Goal: Book appointment/travel/reservation

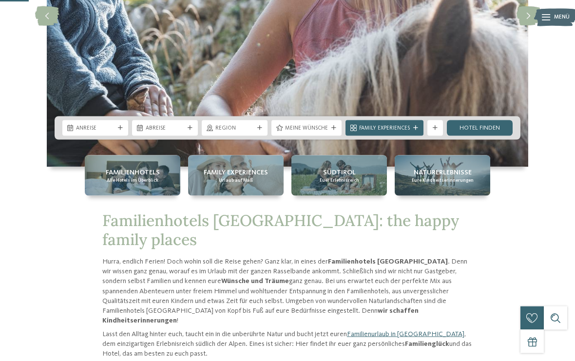
scroll to position [172, 0]
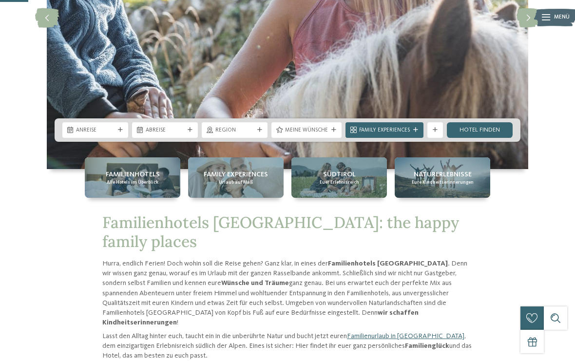
click at [244, 134] on span "Region" at bounding box center [234, 131] width 38 height 8
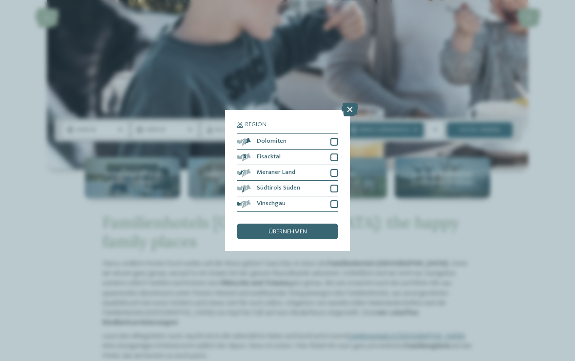
click at [333, 138] on div at bounding box center [334, 142] width 8 height 8
click at [318, 224] on div "übernehmen" at bounding box center [287, 232] width 101 height 16
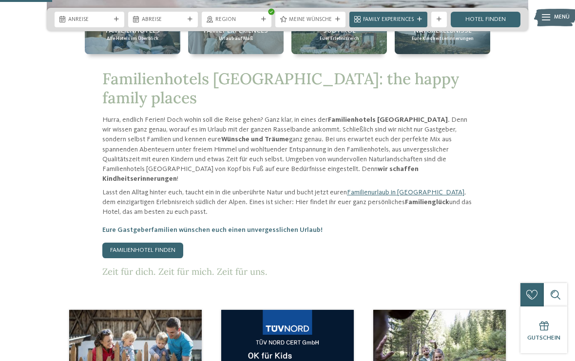
scroll to position [315, 0]
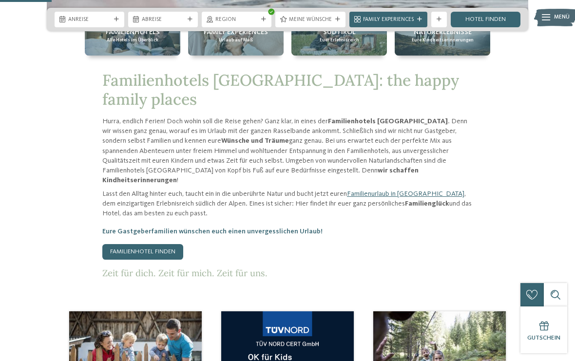
click at [168, 244] on link "Familienhotel finden" at bounding box center [142, 252] width 81 height 16
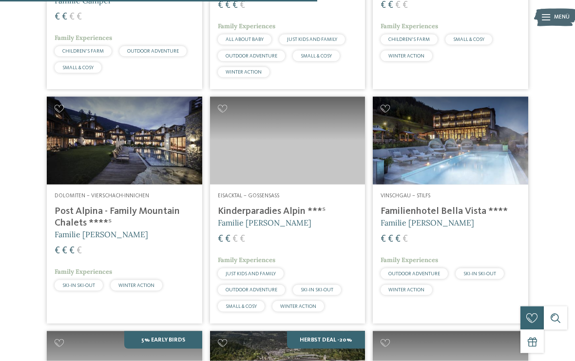
scroll to position [1348, 0]
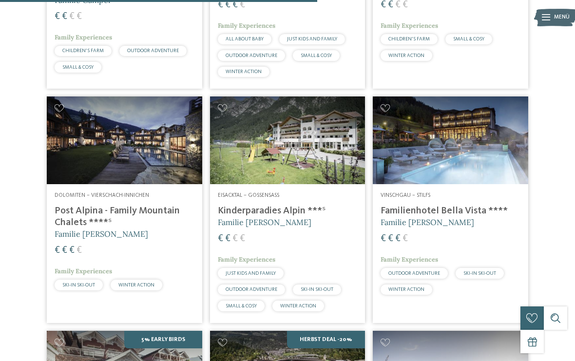
click at [147, 205] on h4 "Post Alpina - Family Mountain Chalets ****ˢ" at bounding box center [125, 216] width 140 height 23
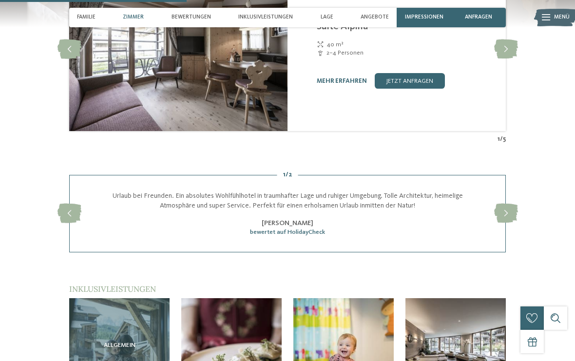
scroll to position [897, 0]
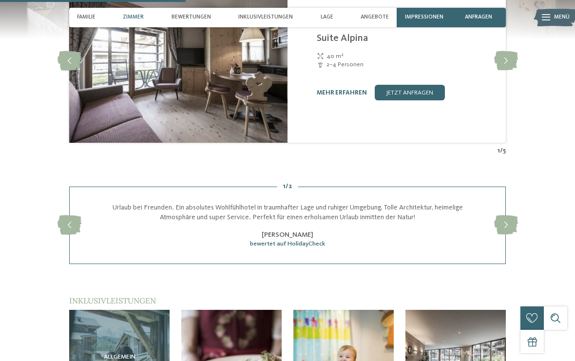
click at [506, 215] on icon at bounding box center [506, 224] width 24 height 19
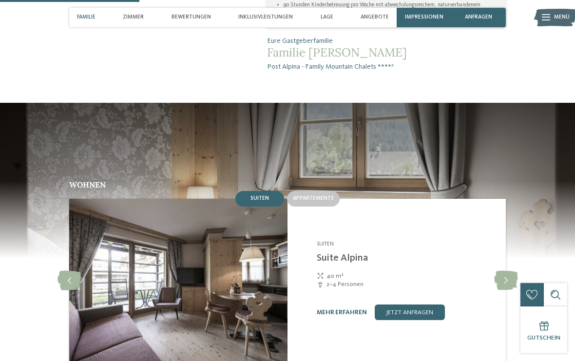
scroll to position [676, 0]
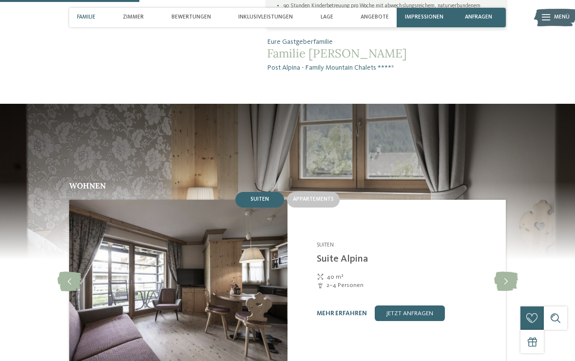
click at [347, 310] on link "mehr erfahren" at bounding box center [342, 313] width 50 height 6
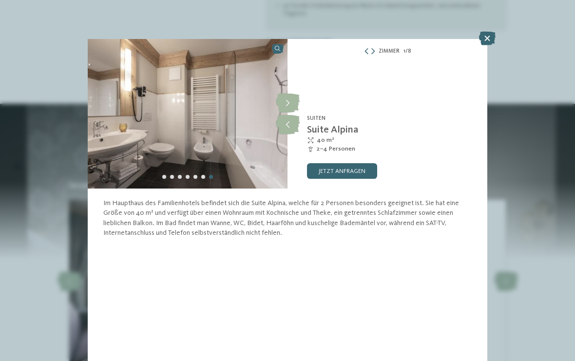
click at [374, 51] on icon at bounding box center [372, 52] width 3 height 6
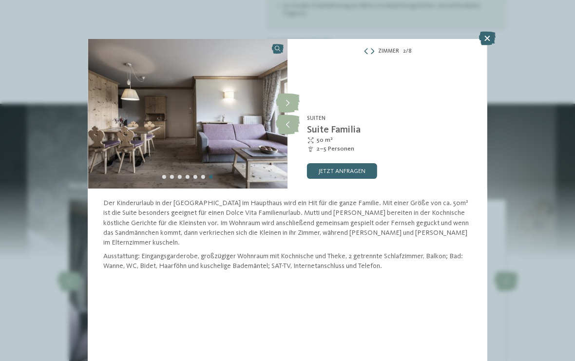
click at [374, 54] on icon at bounding box center [372, 52] width 3 height 6
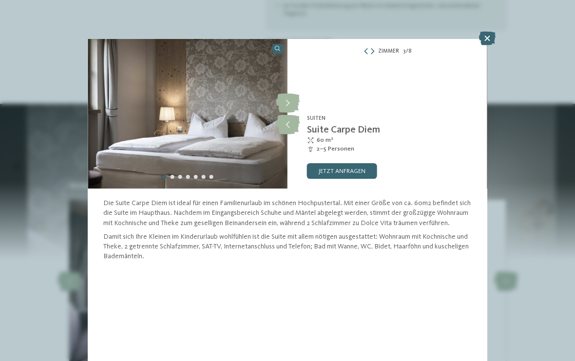
click at [363, 55] on div "Zimmer 3 / 8" at bounding box center [387, 52] width 200 height 10
click at [364, 55] on div "Zimmer 3 / 8" at bounding box center [387, 52] width 200 height 10
click at [361, 49] on div "Zimmer 3 / 8" at bounding box center [387, 52] width 200 height 10
click at [369, 49] on icon at bounding box center [366, 52] width 6 height 6
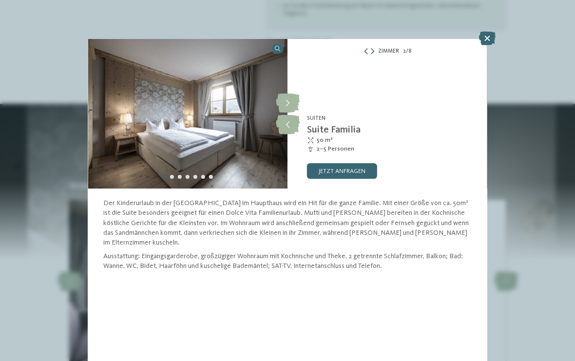
click at [365, 51] on icon at bounding box center [366, 52] width 6 height 6
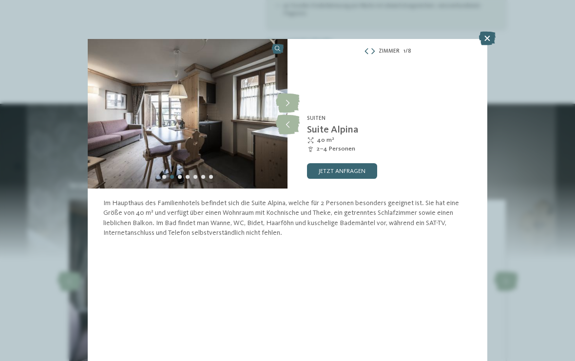
click at [374, 51] on icon at bounding box center [372, 52] width 3 height 6
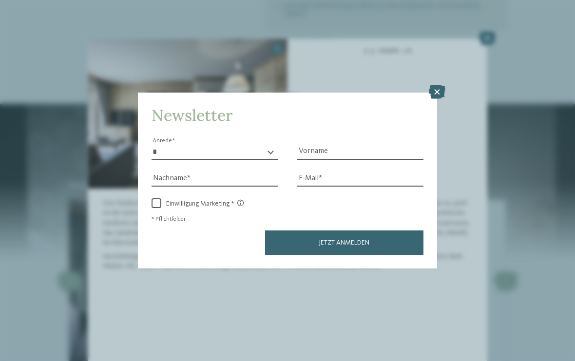
click at [437, 85] on icon at bounding box center [437, 92] width 17 height 14
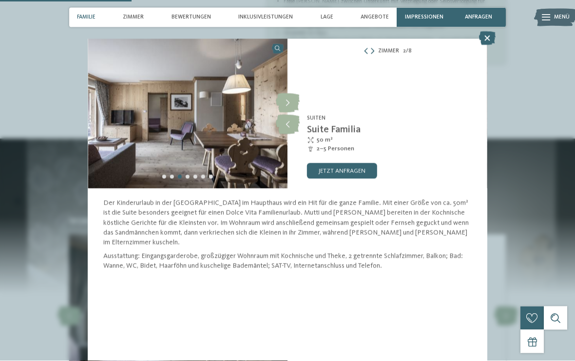
scroll to position [640, 0]
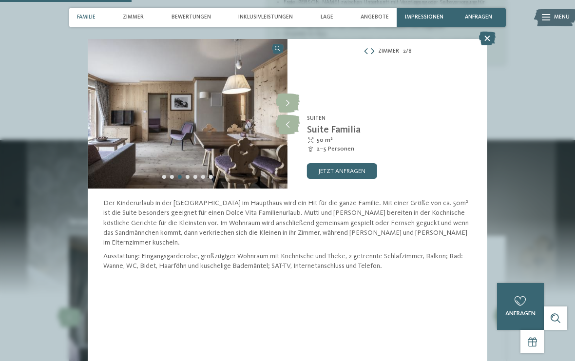
click at [288, 101] on icon at bounding box center [288, 103] width 24 height 19
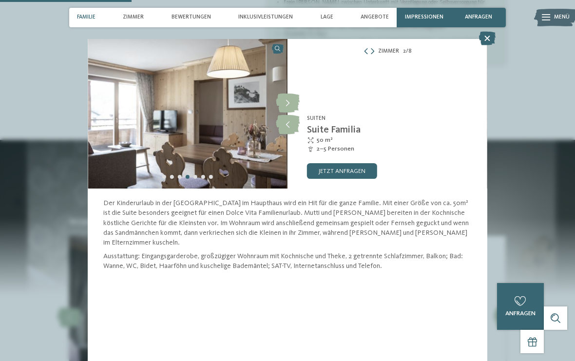
click at [287, 103] on icon at bounding box center [288, 103] width 24 height 19
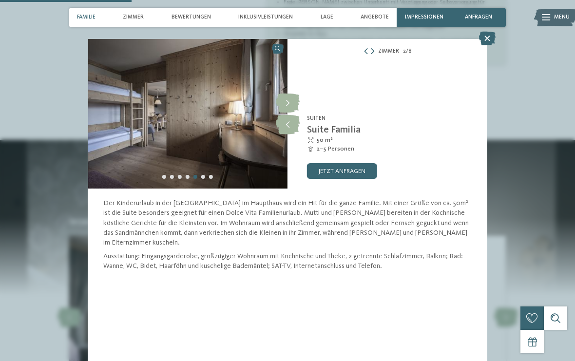
click at [295, 98] on icon at bounding box center [288, 103] width 24 height 19
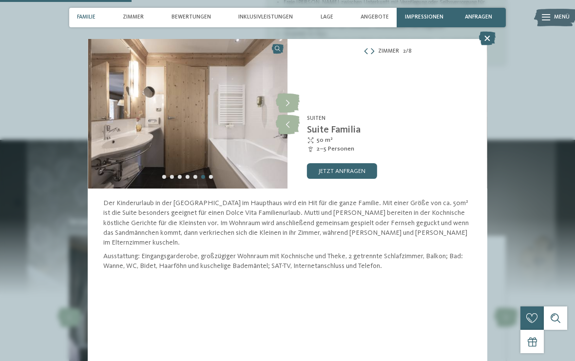
click at [296, 101] on icon at bounding box center [288, 103] width 24 height 19
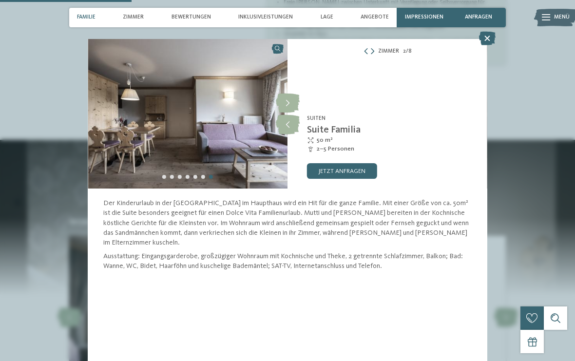
click at [297, 98] on icon at bounding box center [288, 103] width 24 height 19
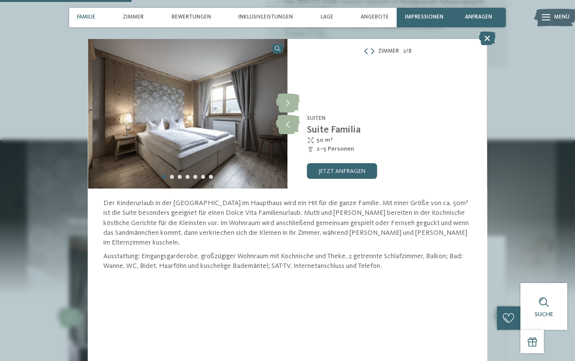
click at [295, 99] on icon at bounding box center [288, 103] width 24 height 19
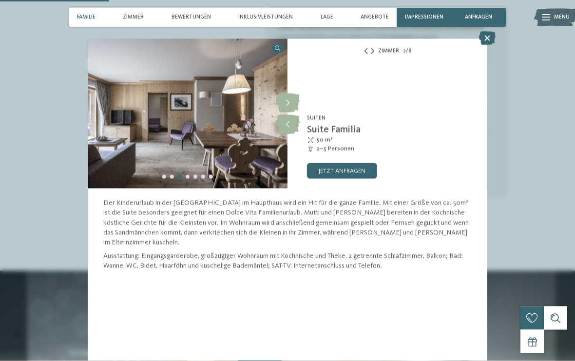
scroll to position [505, 0]
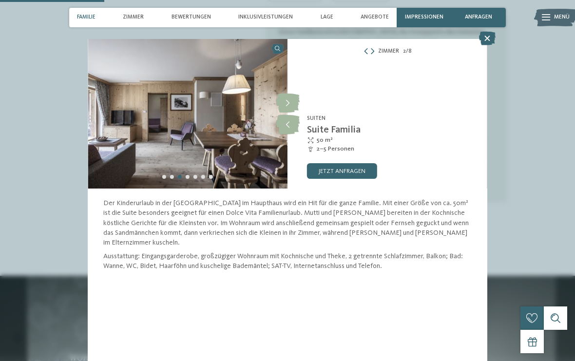
click at [136, 19] on span "Zimmer" at bounding box center [133, 17] width 21 height 6
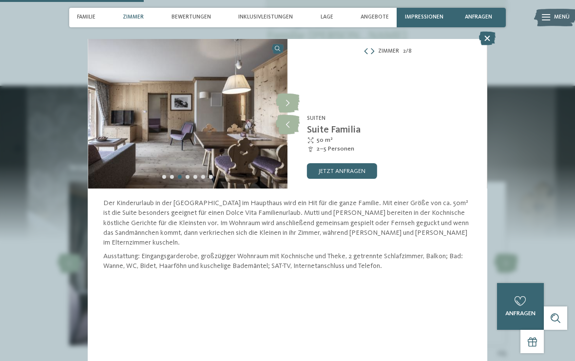
click at [92, 17] on span "Familie" at bounding box center [86, 17] width 19 height 6
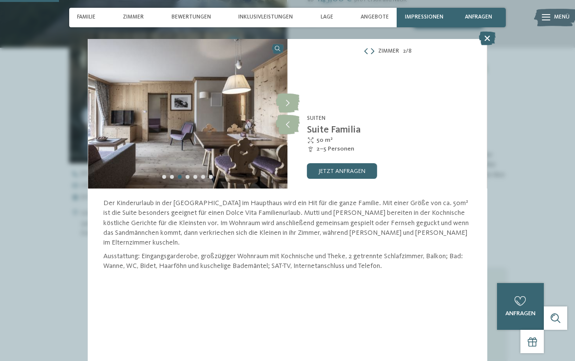
scroll to position [245, 0]
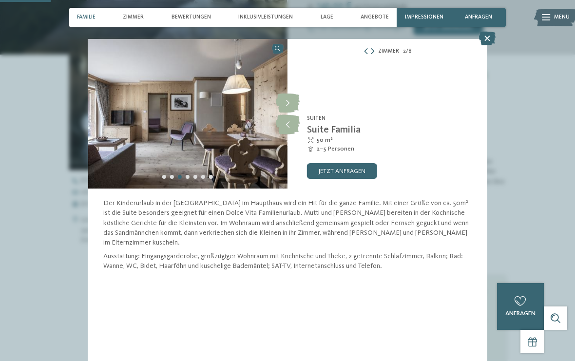
click at [91, 16] on span "Familie" at bounding box center [86, 17] width 19 height 6
click at [95, 19] on span "Familie" at bounding box center [86, 17] width 19 height 6
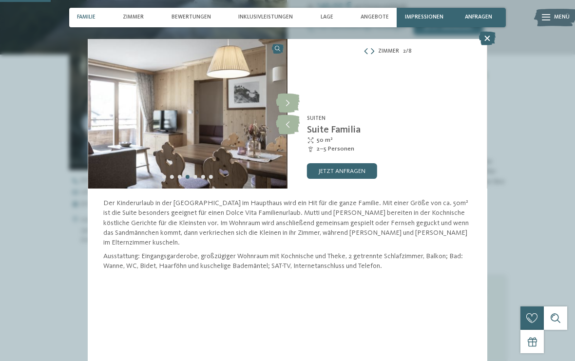
click at [86, 19] on span "Familie" at bounding box center [86, 17] width 19 height 6
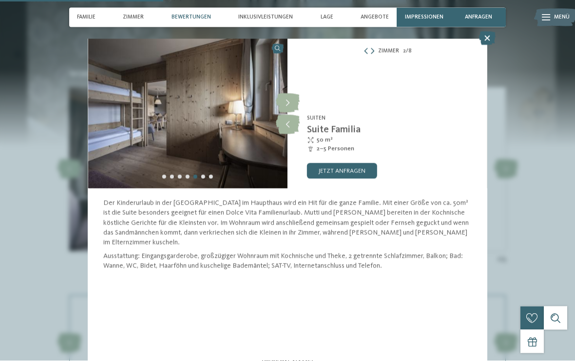
scroll to position [789, 0]
click at [481, 39] on icon at bounding box center [487, 39] width 17 height 14
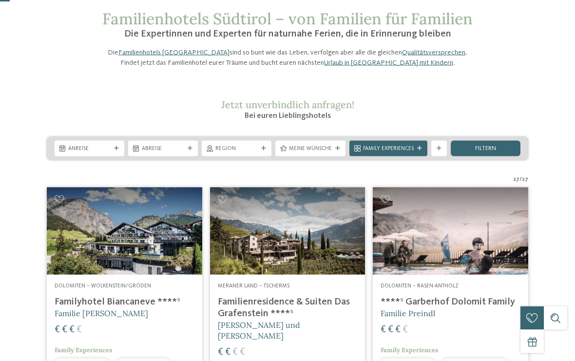
scroll to position [42, 0]
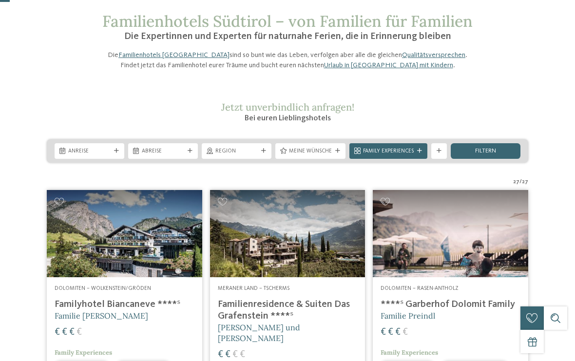
click at [315, 159] on div "Meine Wünsche" at bounding box center [310, 151] width 70 height 16
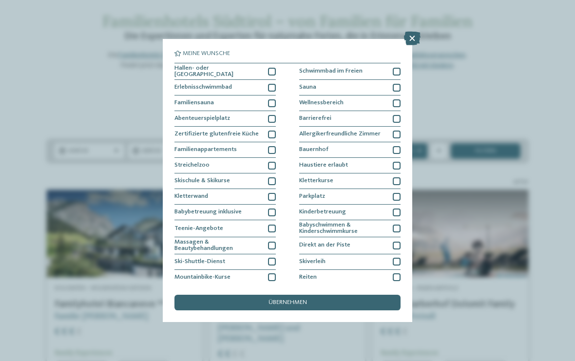
click at [399, 159] on div "Haustiere erlaubt" at bounding box center [349, 166] width 101 height 16
click at [274, 88] on div at bounding box center [272, 88] width 8 height 8
click at [273, 71] on div at bounding box center [272, 72] width 8 height 8
click at [399, 72] on div at bounding box center [397, 72] width 8 height 8
click at [400, 81] on div "Sauna" at bounding box center [349, 88] width 101 height 16
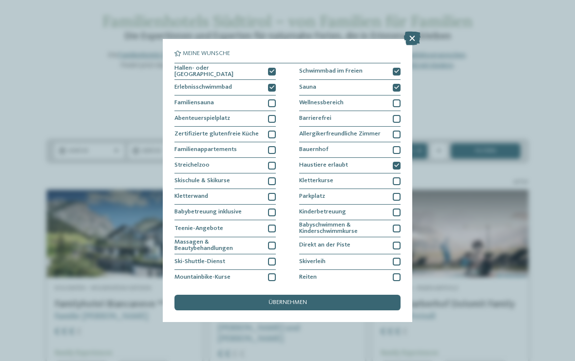
click at [399, 99] on div at bounding box center [397, 103] width 8 height 8
click at [270, 150] on div at bounding box center [272, 150] width 8 height 8
click at [325, 295] on div "übernehmen" at bounding box center [287, 303] width 226 height 16
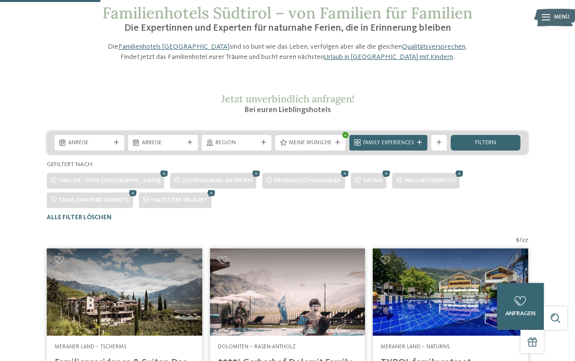
scroll to position [0, 0]
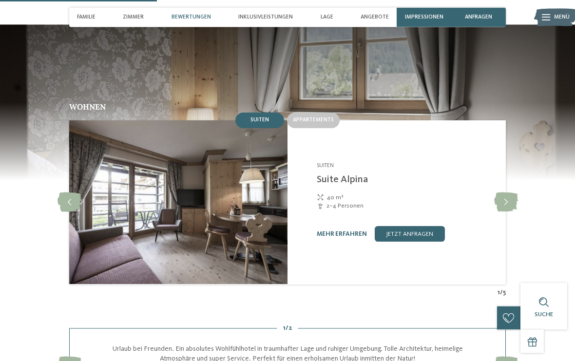
scroll to position [753, 0]
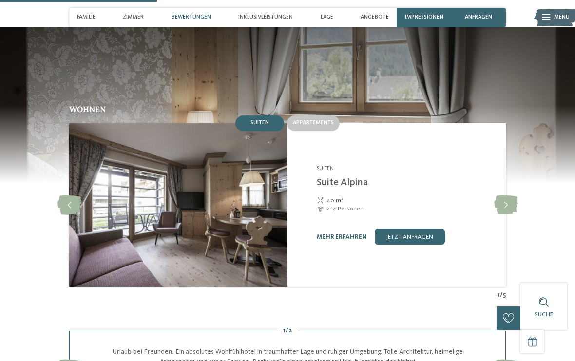
click at [510, 195] on icon at bounding box center [506, 204] width 24 height 19
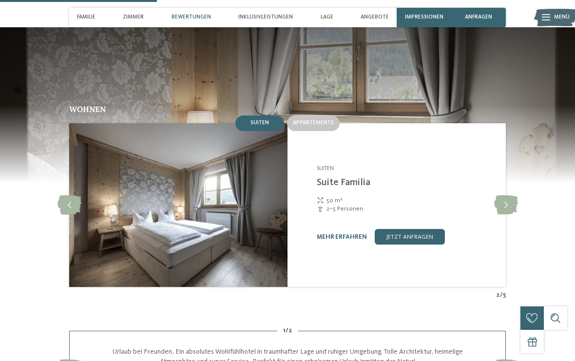
click at [511, 195] on icon at bounding box center [506, 204] width 24 height 19
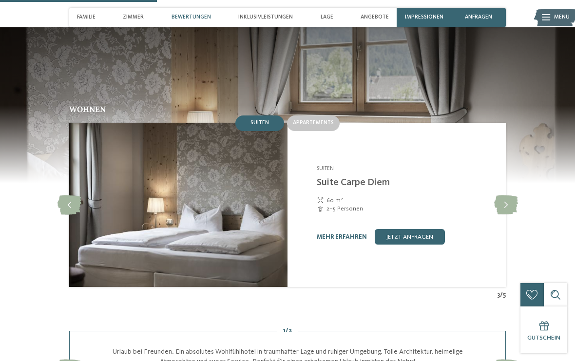
click at [512, 194] on div at bounding box center [505, 204] width 21 height 21
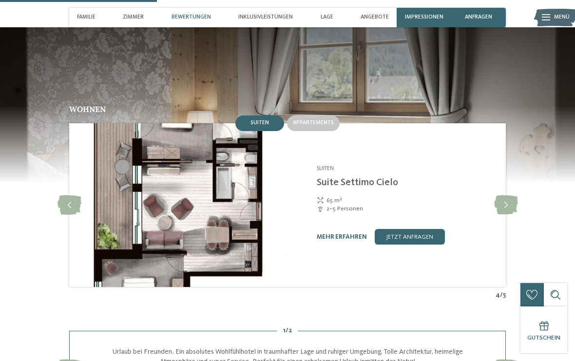
click at [509, 195] on icon at bounding box center [506, 204] width 24 height 19
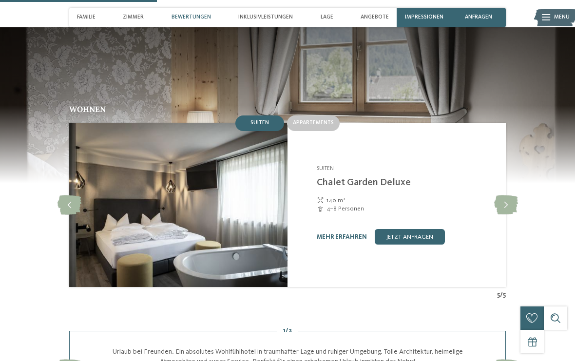
click at [409, 229] on link "jetzt anfragen" at bounding box center [409, 237] width 70 height 16
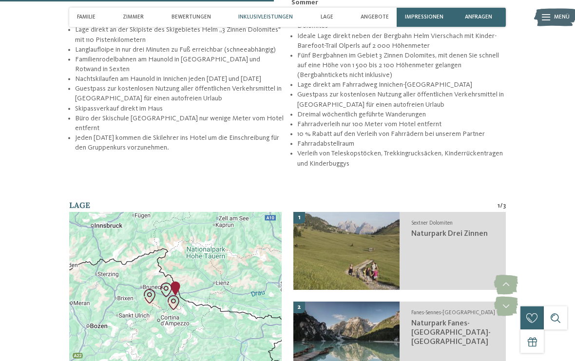
scroll to position [1385, 0]
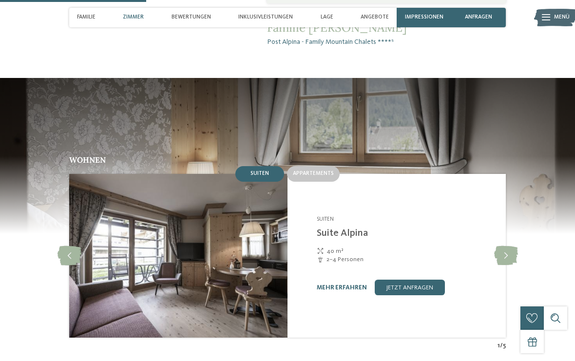
scroll to position [710, 0]
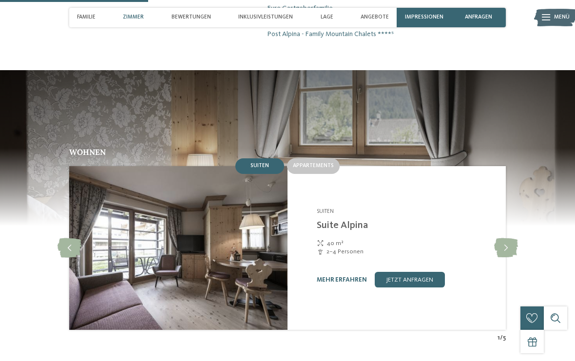
click at [505, 238] on icon at bounding box center [506, 247] width 24 height 19
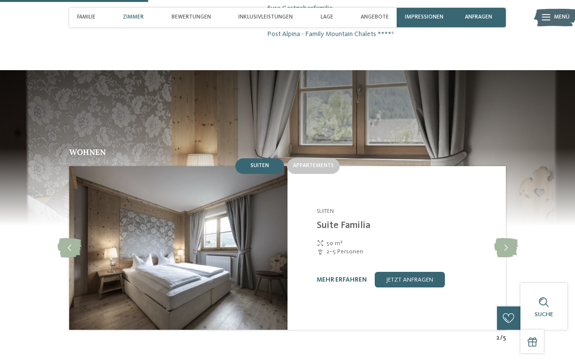
click at [506, 238] on icon at bounding box center [506, 247] width 24 height 19
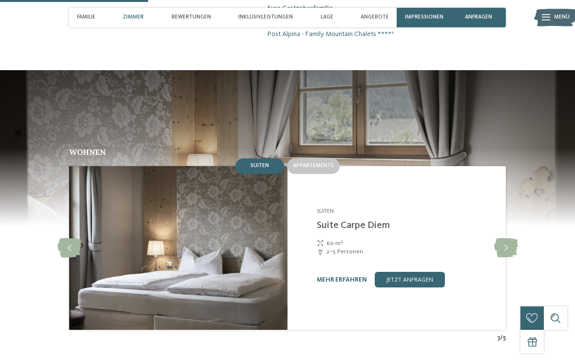
click at [313, 163] on span "Appartements" at bounding box center [313, 166] width 41 height 6
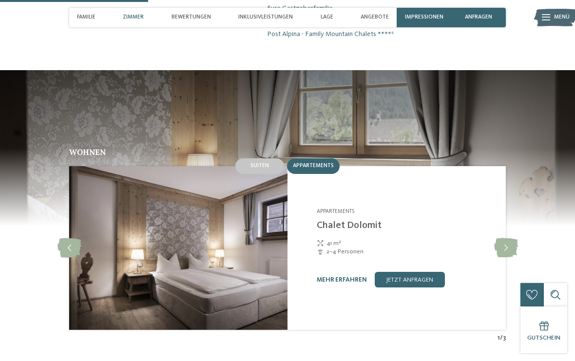
click at [507, 238] on icon at bounding box center [506, 247] width 24 height 19
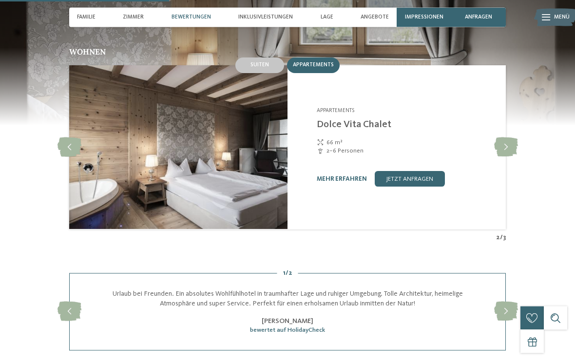
scroll to position [811, 0]
click at [334, 176] on link "mehr erfahren" at bounding box center [342, 179] width 50 height 6
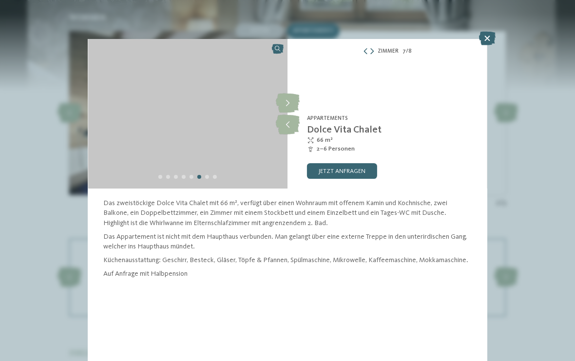
scroll to position [843, 0]
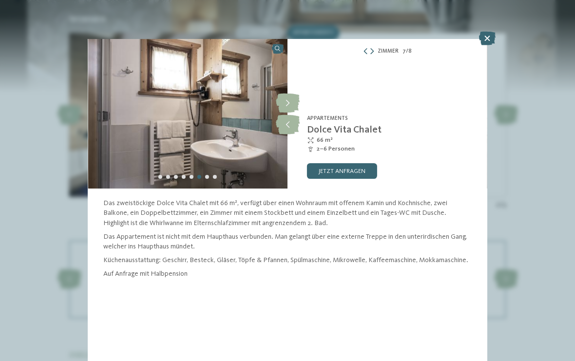
click at [485, 40] on icon at bounding box center [487, 39] width 17 height 14
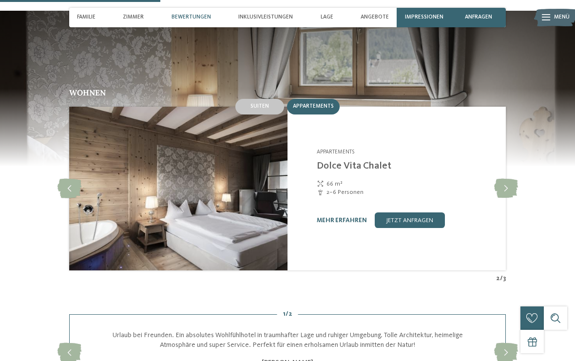
scroll to position [768, 0]
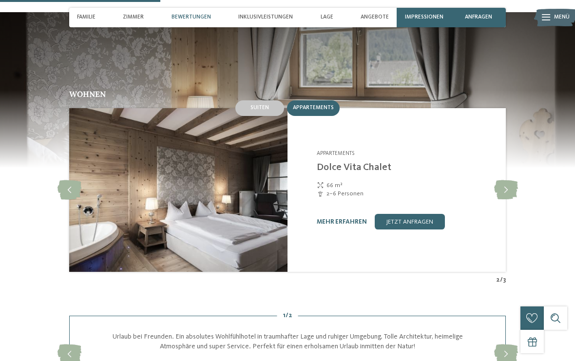
click at [508, 180] on icon at bounding box center [506, 189] width 24 height 19
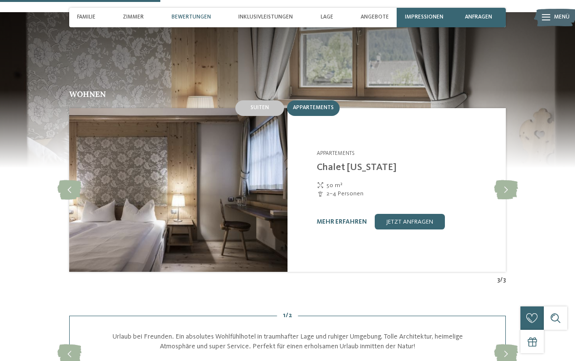
click at [506, 180] on icon at bounding box center [506, 189] width 24 height 19
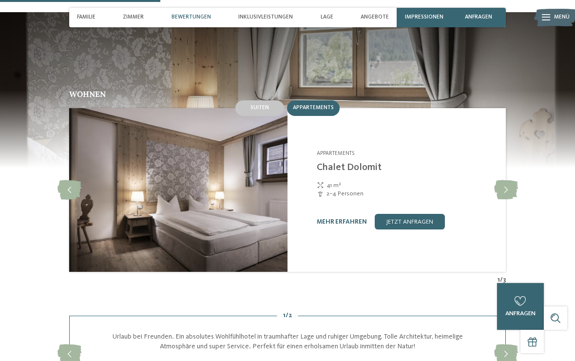
click at [510, 180] on icon at bounding box center [506, 189] width 24 height 19
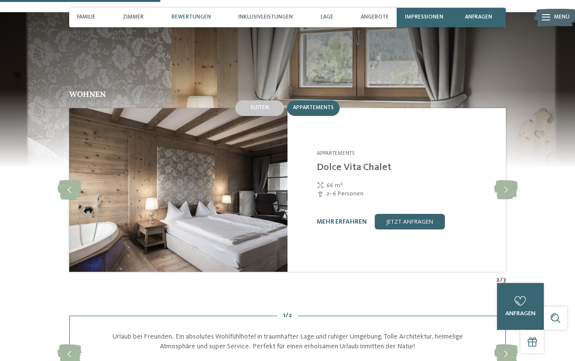
click at [511, 180] on icon at bounding box center [506, 189] width 24 height 19
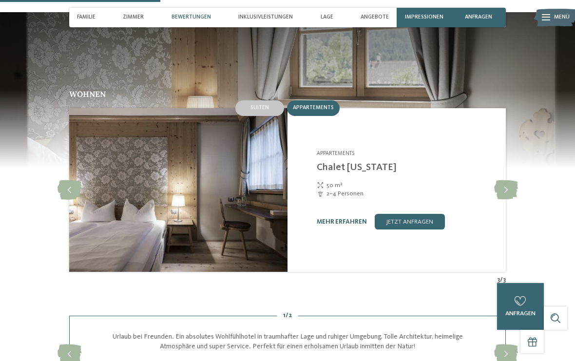
click at [511, 180] on icon at bounding box center [506, 189] width 24 height 19
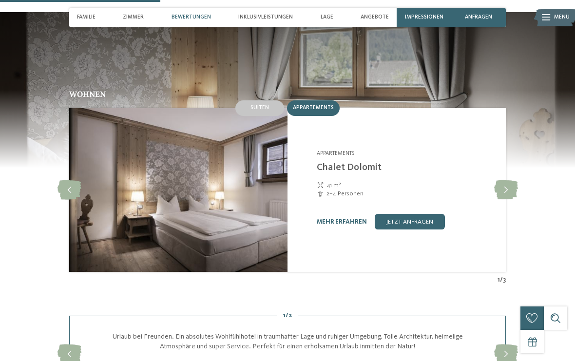
click at [512, 180] on icon at bounding box center [506, 189] width 24 height 19
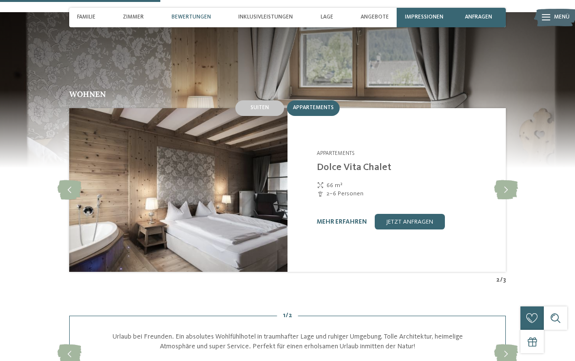
click at [510, 180] on icon at bounding box center [506, 189] width 24 height 19
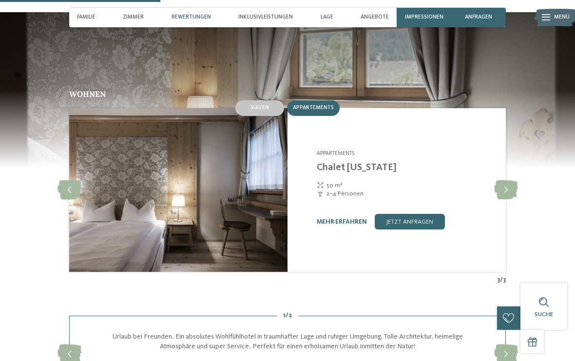
click at [518, 147] on div "Wohnen Suiten Appartements 4" at bounding box center [287, 187] width 530 height 194
click at [506, 180] on icon at bounding box center [506, 189] width 24 height 19
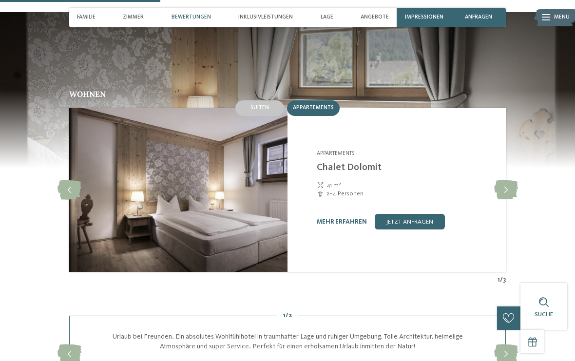
click at [511, 180] on icon at bounding box center [506, 189] width 24 height 19
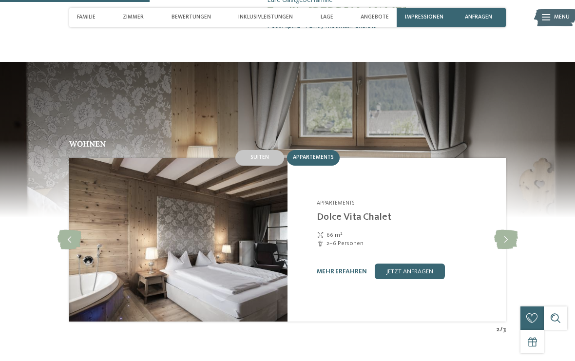
scroll to position [718, 0]
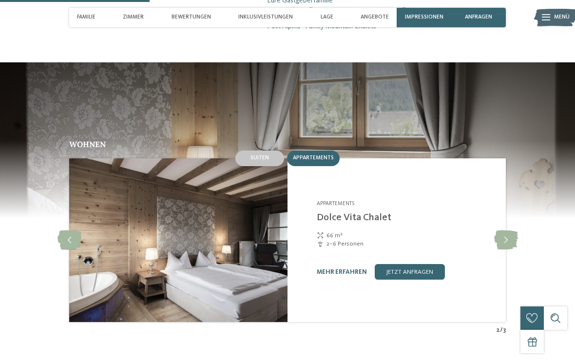
click at [267, 155] on span "Suiten" at bounding box center [259, 158] width 19 height 6
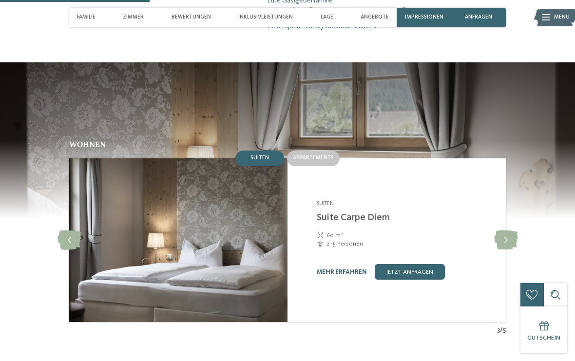
click at [508, 230] on icon at bounding box center [506, 239] width 24 height 19
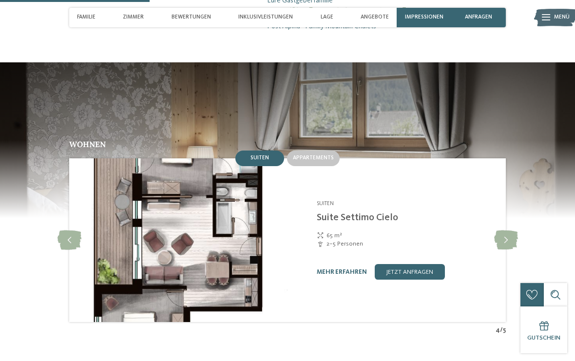
click at [511, 230] on icon at bounding box center [506, 239] width 24 height 19
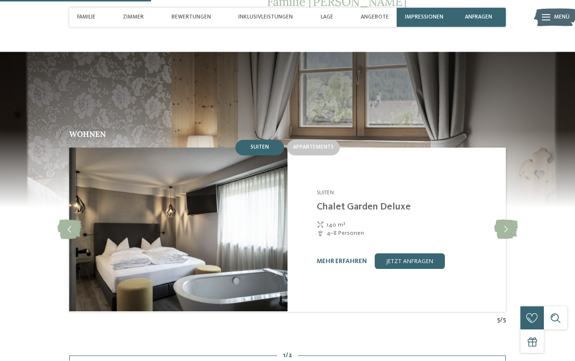
scroll to position [729, 0]
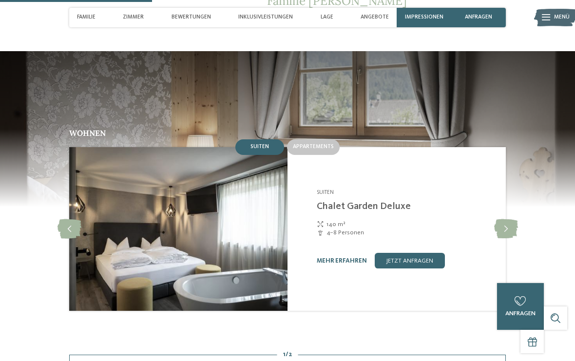
click at [340, 258] on link "mehr erfahren" at bounding box center [342, 261] width 50 height 6
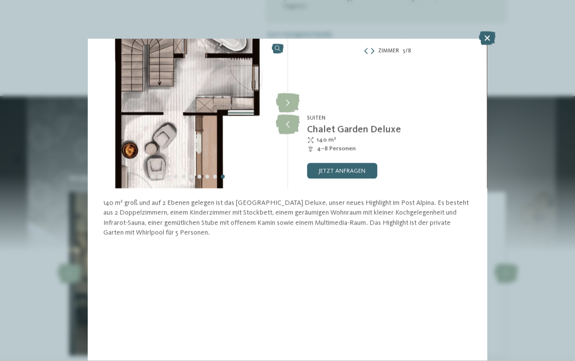
scroll to position [684, 0]
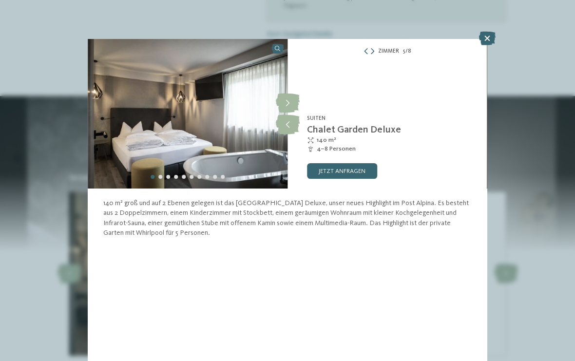
click at [273, 46] on img at bounding box center [188, 114] width 200 height 150
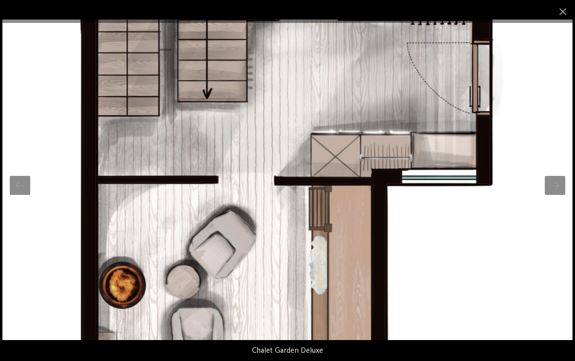
click at [553, 195] on div at bounding box center [554, 185] width 20 height 19
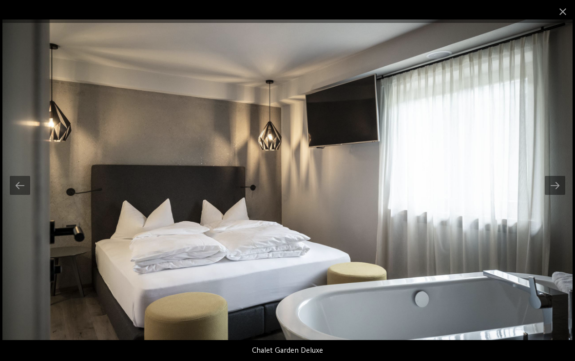
click at [549, 193] on div at bounding box center [554, 185] width 20 height 19
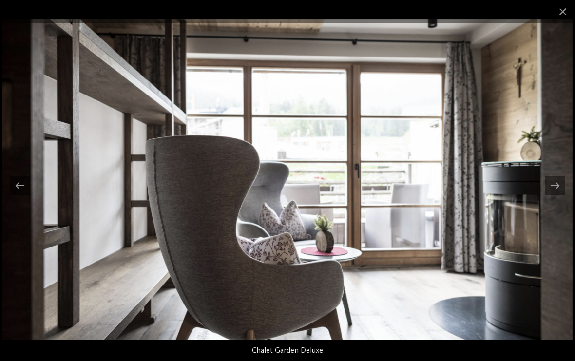
click at [555, 187] on div at bounding box center [554, 185] width 20 height 19
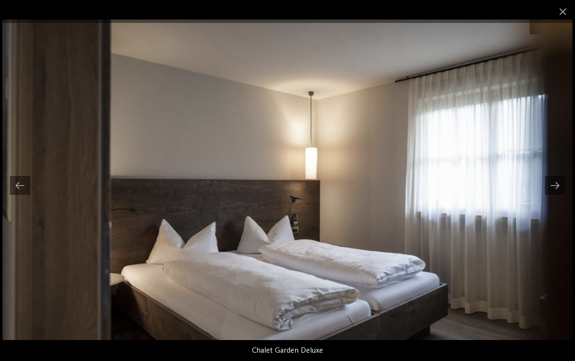
click at [556, 12] on span at bounding box center [562, 11] width 24 height 23
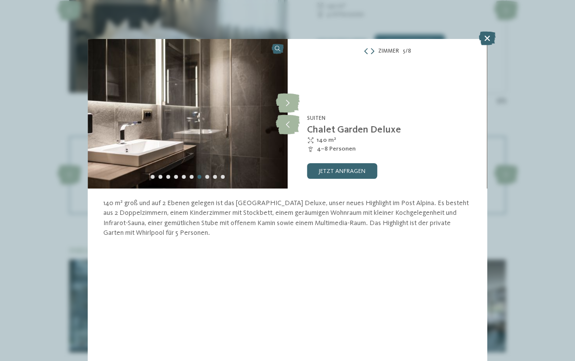
scroll to position [936, 0]
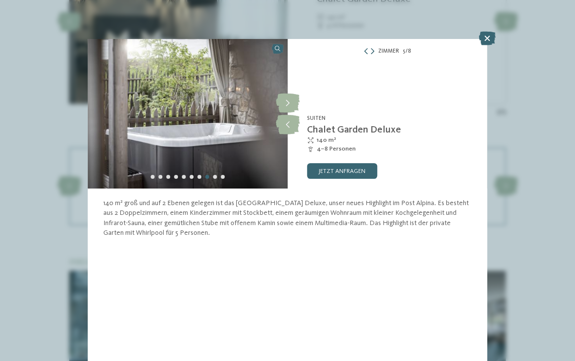
click at [289, 103] on icon at bounding box center [288, 103] width 24 height 19
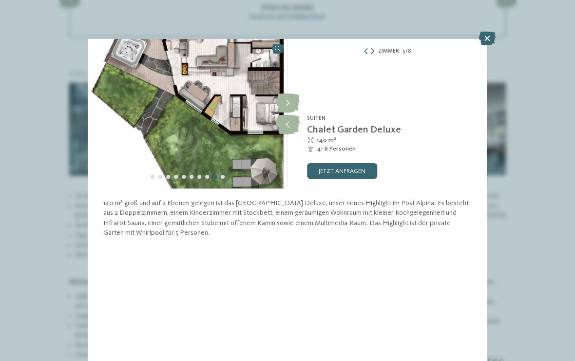
scroll to position [1123, 0]
click at [353, 171] on link "jetzt anfragen" at bounding box center [342, 171] width 70 height 16
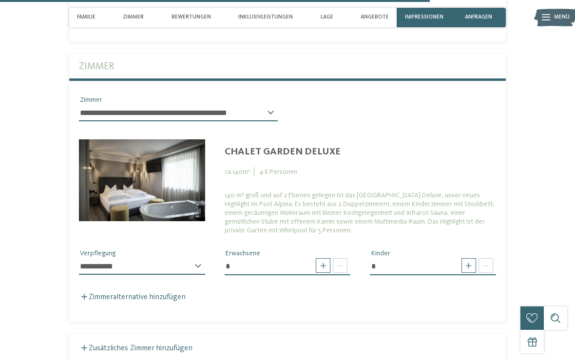
scroll to position [2182, 0]
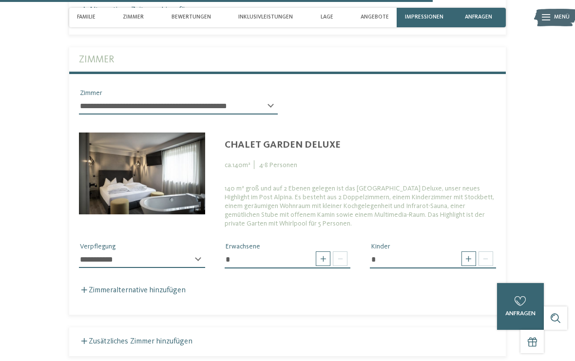
click at [464, 251] on span at bounding box center [468, 258] width 15 height 15
type input "*"
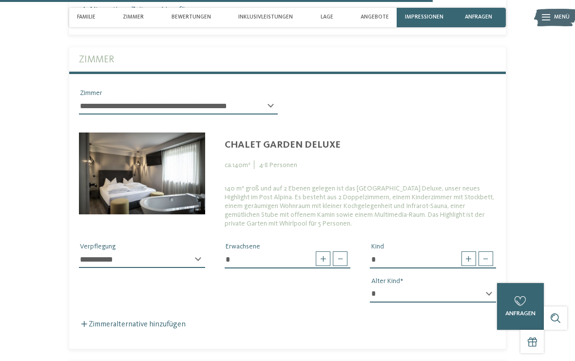
click at [485, 286] on select "* * * * * * * * * * * ** ** ** ** ** ** ** **" at bounding box center [433, 294] width 126 height 17
select select "*"
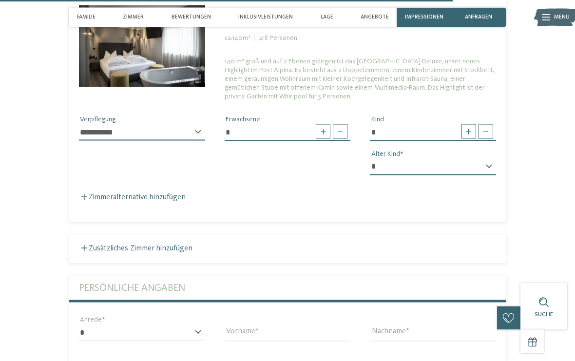
click at [195, 124] on select "**********" at bounding box center [142, 132] width 126 height 17
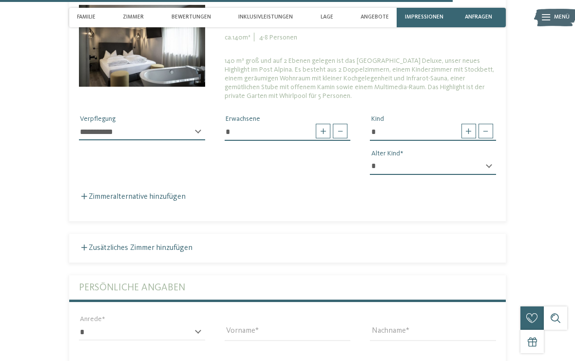
click at [193, 124] on select "**********" at bounding box center [142, 132] width 126 height 17
select select "*"
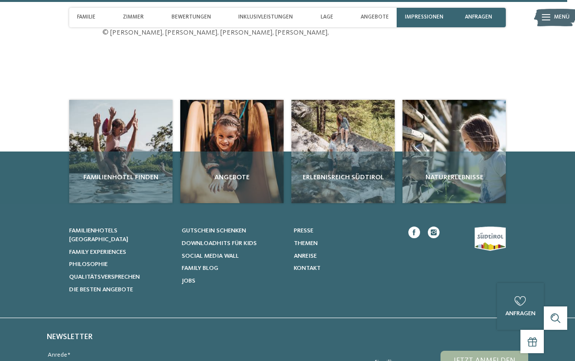
scroll to position [2896, 0]
